Goal: Find specific page/section: Find specific page/section

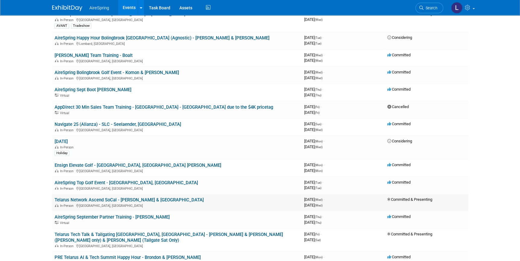
scroll to position [246, 0]
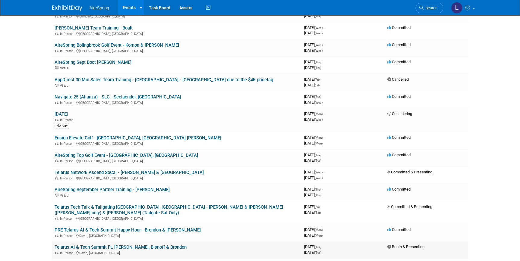
click at [235, 250] on div "In-Person Davie, FL" at bounding box center [177, 252] width 245 height 5
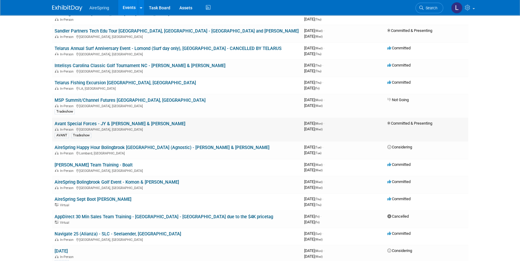
scroll to position [164, 0]
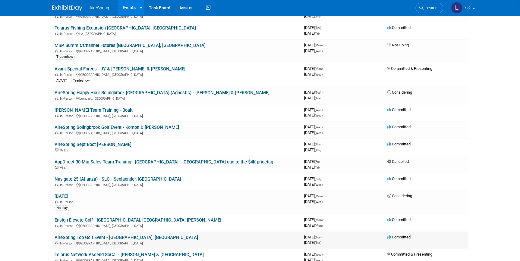
click at [291, 238] on td "AireSpring Top Golf Event - Castillo, Toscano In-Person El Segundo, CA" at bounding box center [176, 240] width 249 height 17
click at [290, 243] on div "In-Person El Segundo, CA" at bounding box center [177, 243] width 245 height 5
click at [174, 241] on div "In-Person El Segundo, CA" at bounding box center [177, 243] width 245 height 5
click at [136, 238] on link "AireSpring Top Golf Event - [GEOGRAPHIC_DATA], [GEOGRAPHIC_DATA]" at bounding box center [126, 237] width 143 height 5
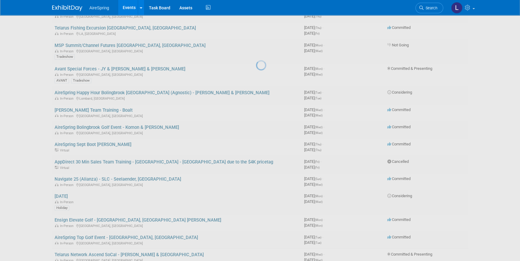
click at [256, 238] on div at bounding box center [260, 130] width 8 height 261
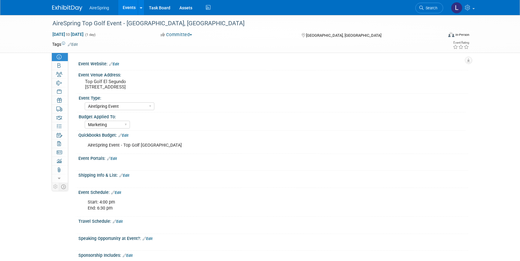
select select "AireSpring Event"
select select "Marketing"
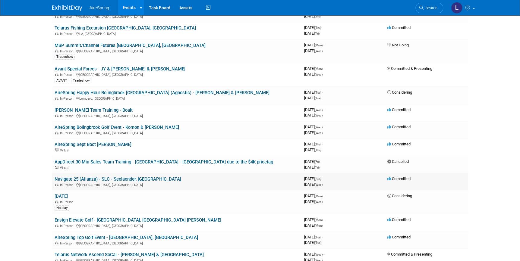
scroll to position [192, 0]
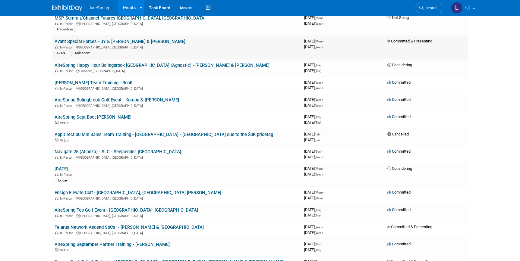
click at [126, 40] on link "Avant Special Forces - JY & [PERSON_NAME] & [PERSON_NAME]" at bounding box center [120, 41] width 131 height 5
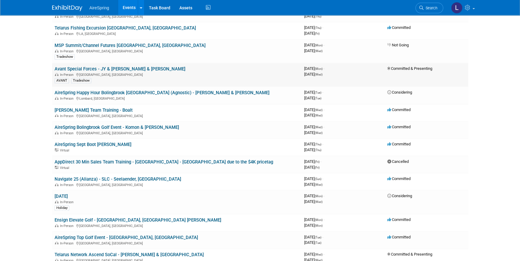
scroll to position [137, 0]
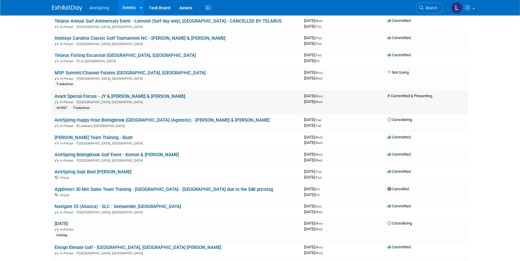
click at [127, 96] on link "Avant Special Forces - JY & [PERSON_NAME] & [PERSON_NAME]" at bounding box center [120, 96] width 131 height 5
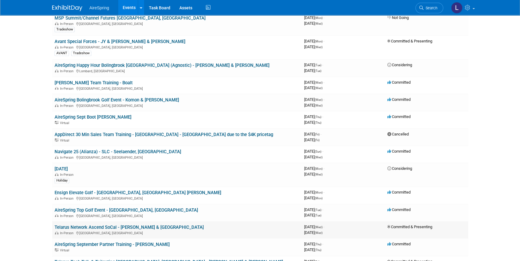
scroll to position [219, 0]
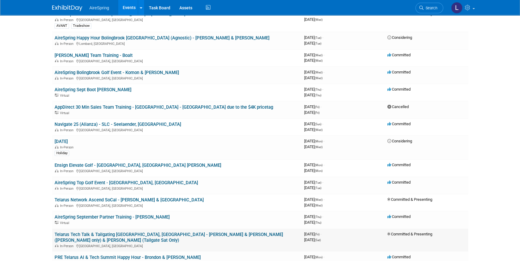
click at [120, 232] on link "Telarus Tech Talk & Tailgating [GEOGRAPHIC_DATA], [GEOGRAPHIC_DATA] - [PERSON_N…" at bounding box center [169, 237] width 228 height 11
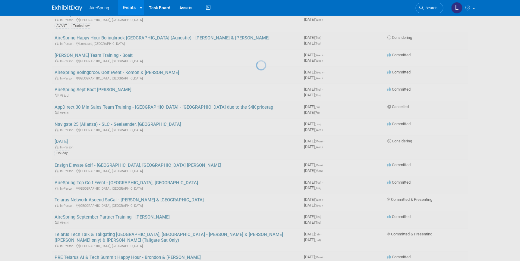
scroll to position [246, 0]
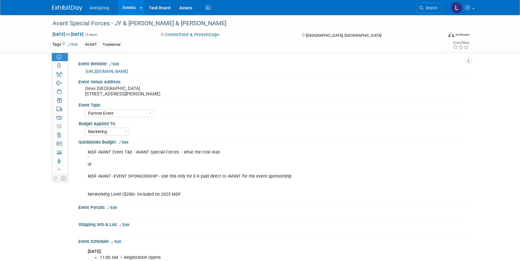
select select "Partner Event"
select select "Marketing"
select select "Partner Event"
select select "Marketing"
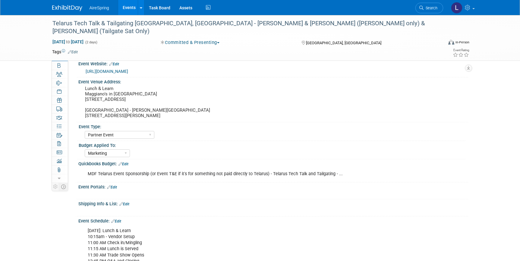
select select "Partner Event"
select select "Marketing"
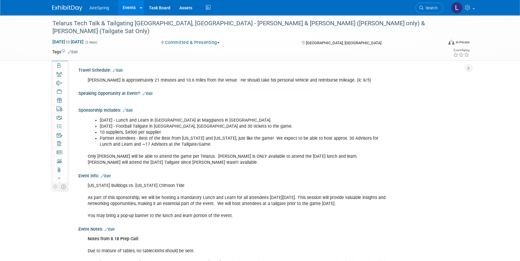
scroll to position [219, 0]
